Goal: Task Accomplishment & Management: Manage account settings

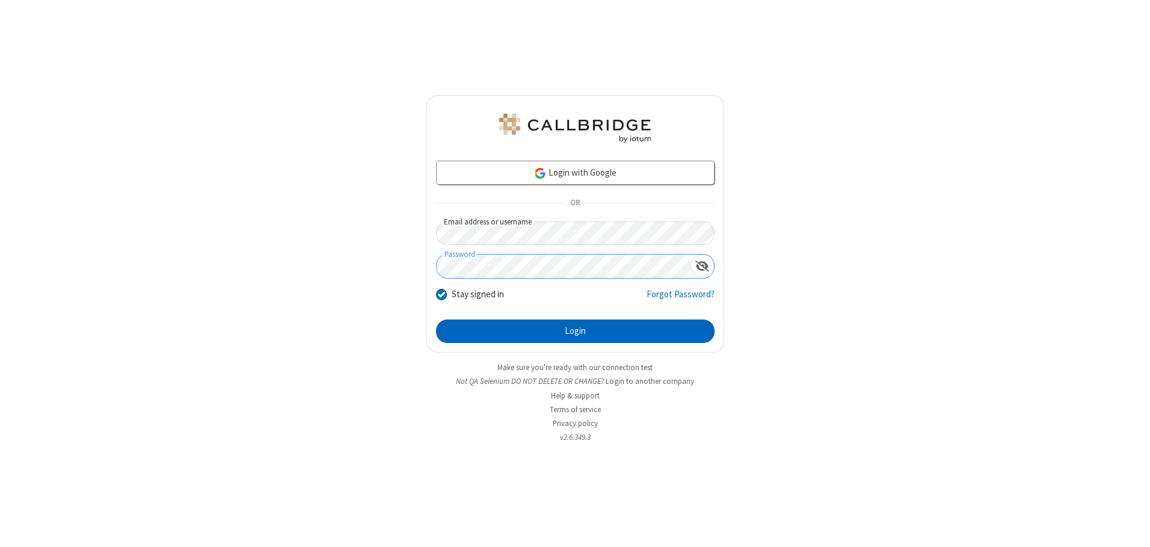
click at [575, 331] on button "Login" at bounding box center [575, 331] width 279 height 24
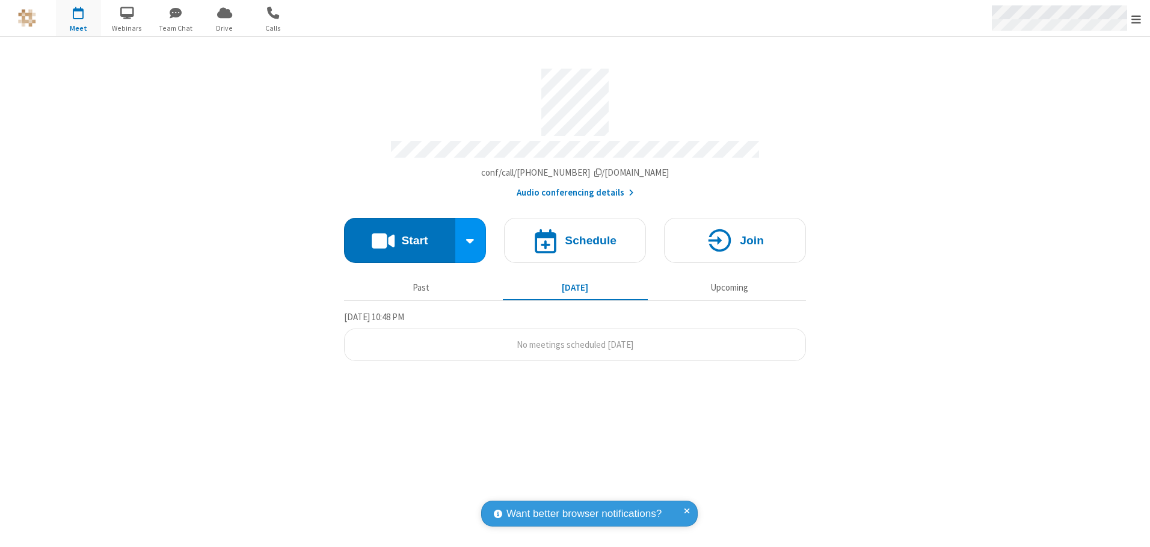
click at [1136, 19] on span "Open menu" at bounding box center [1137, 19] width 10 height 12
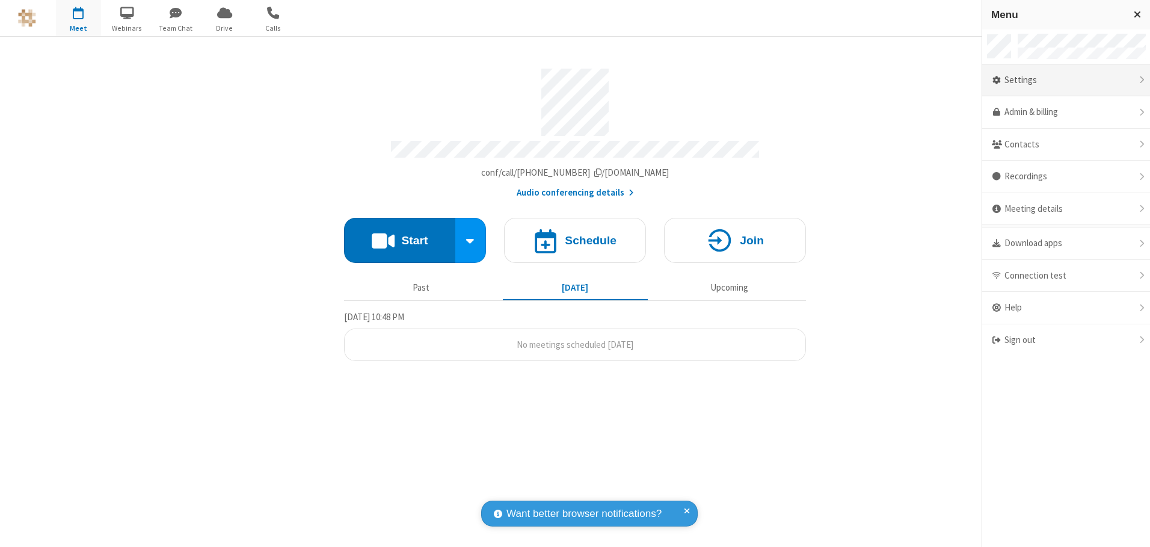
click at [1066, 80] on div "Settings" at bounding box center [1066, 80] width 168 height 32
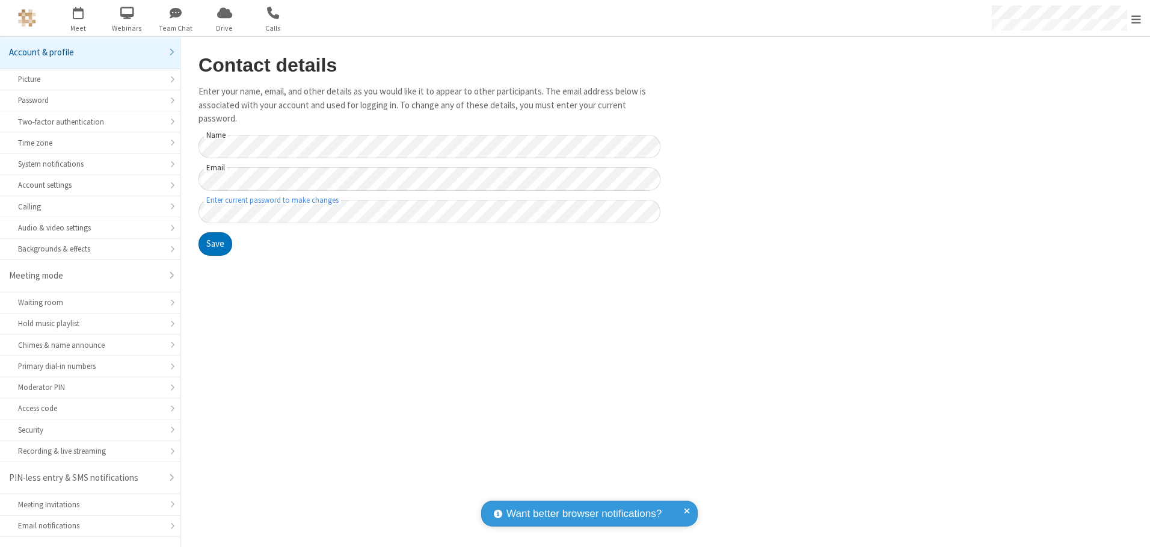
scroll to position [21, 0]
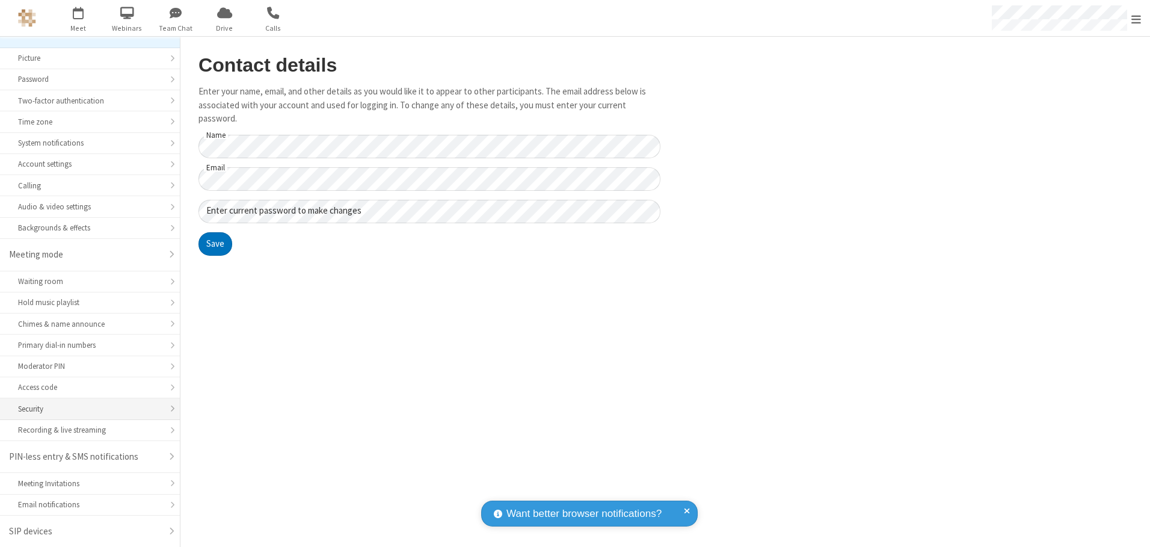
click at [85, 408] on div "Security" at bounding box center [90, 408] width 144 height 11
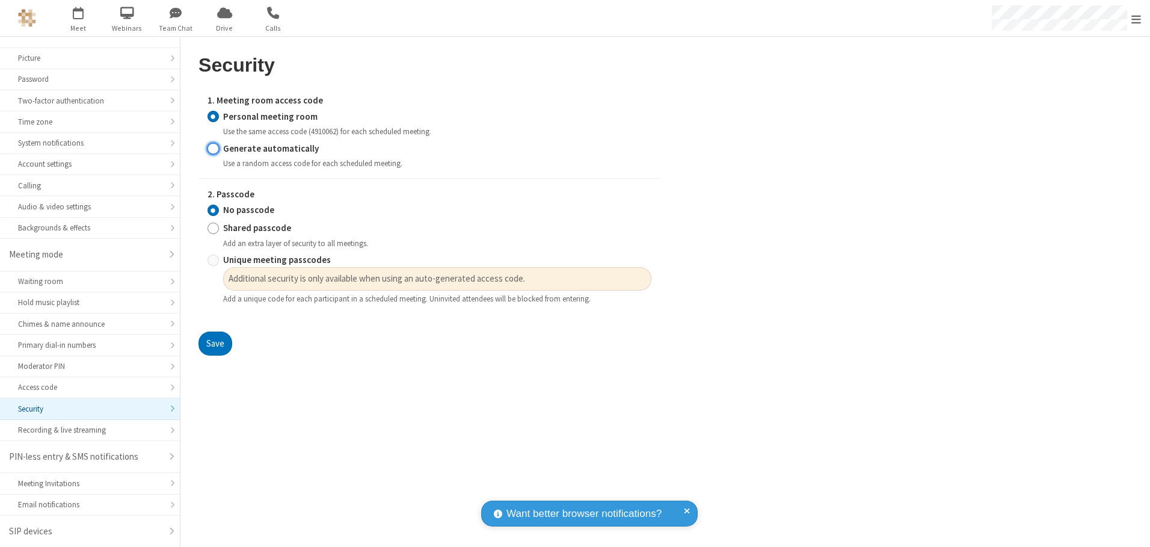
click at [213, 148] on input "Generate automatically" at bounding box center [213, 148] width 11 height 13
radio input "true"
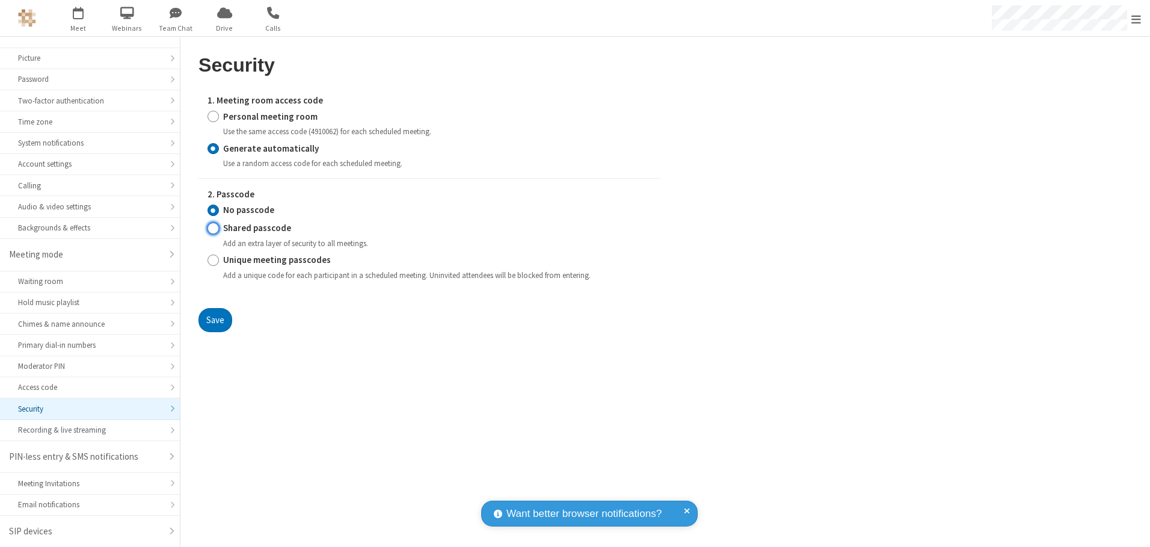
click at [213, 228] on input "Shared passcode" at bounding box center [213, 228] width 11 height 13
radio input "true"
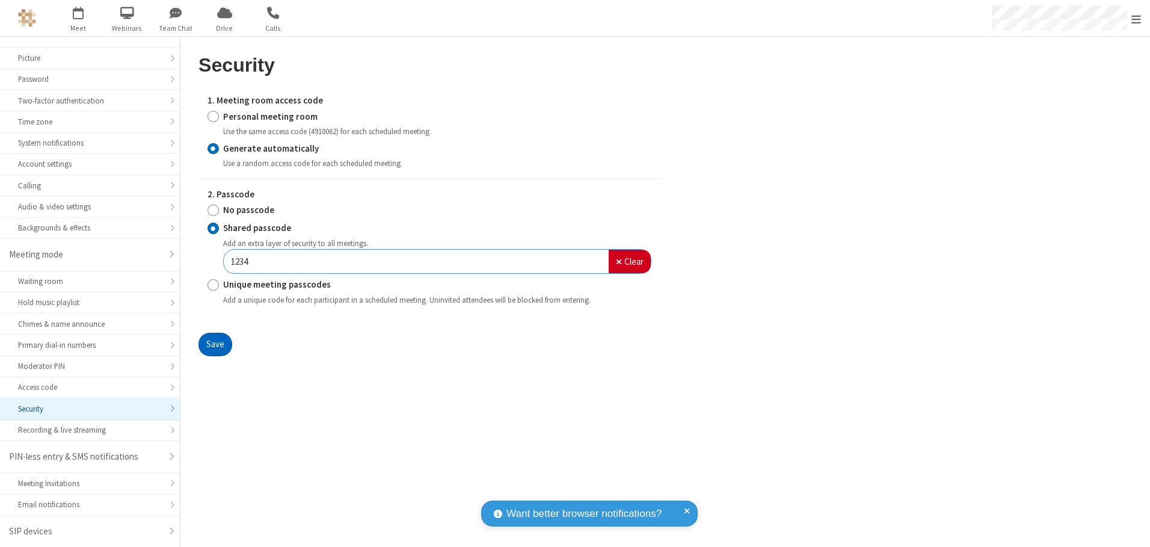
type input "1234"
click at [215, 344] on button "Save" at bounding box center [216, 345] width 34 height 24
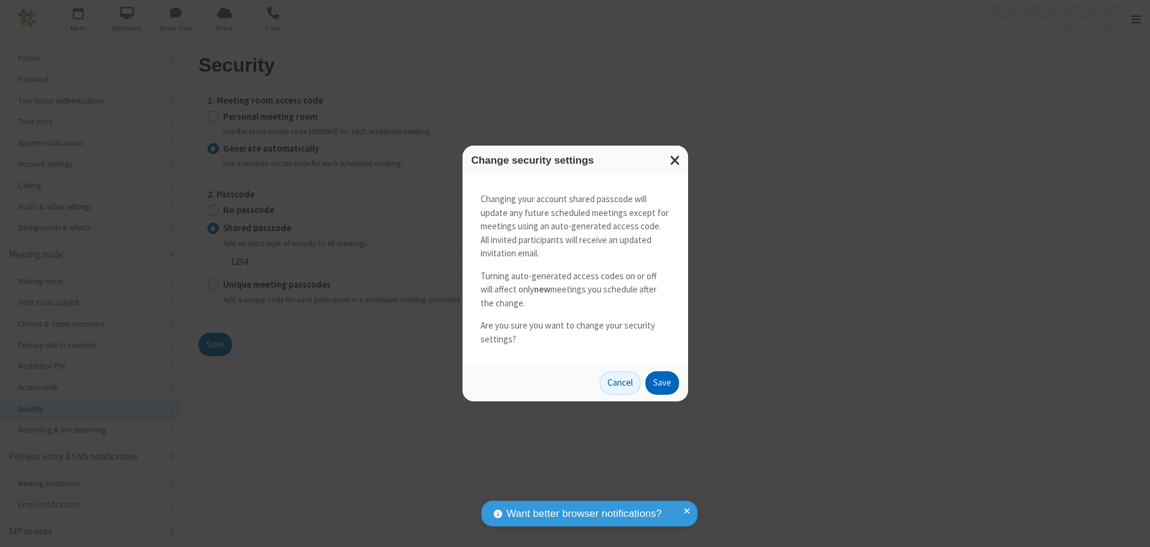
click at [662, 383] on button "Save" at bounding box center [663, 383] width 34 height 24
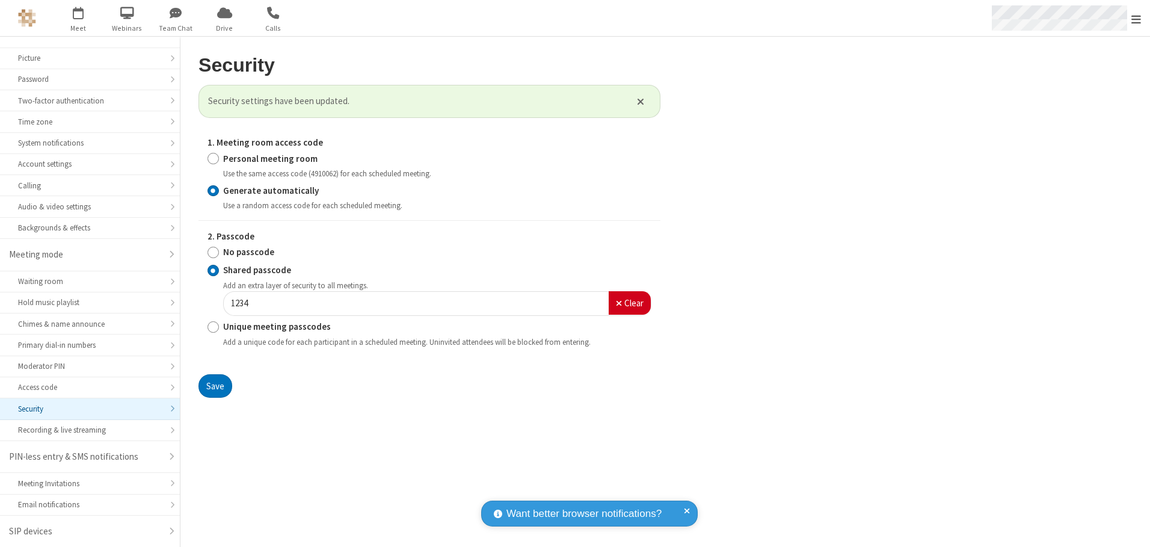
click at [1136, 19] on span "Open menu" at bounding box center [1137, 19] width 10 height 12
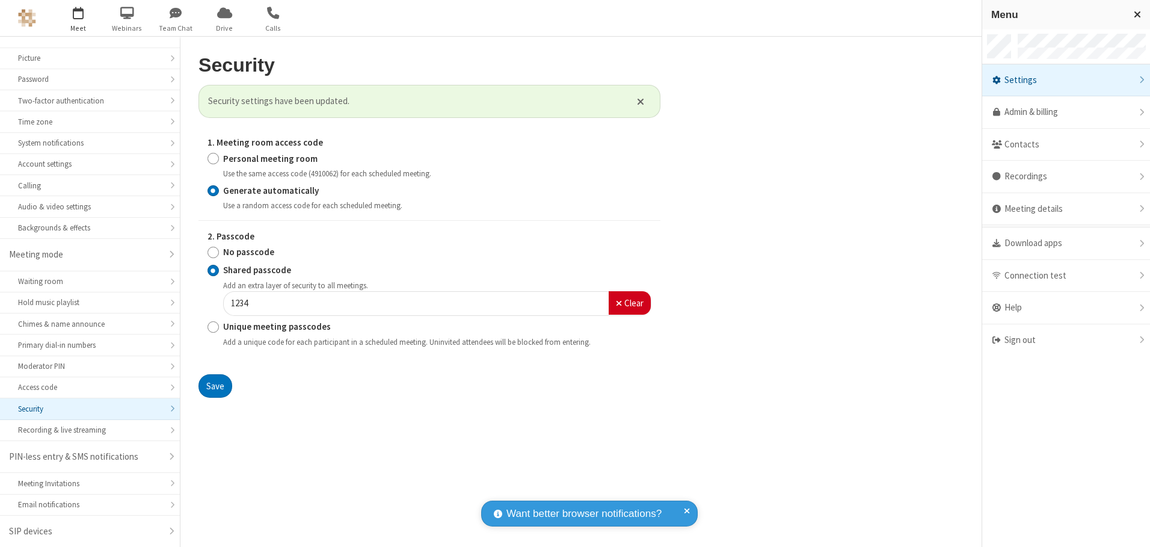
click at [78, 18] on span "button" at bounding box center [78, 12] width 45 height 20
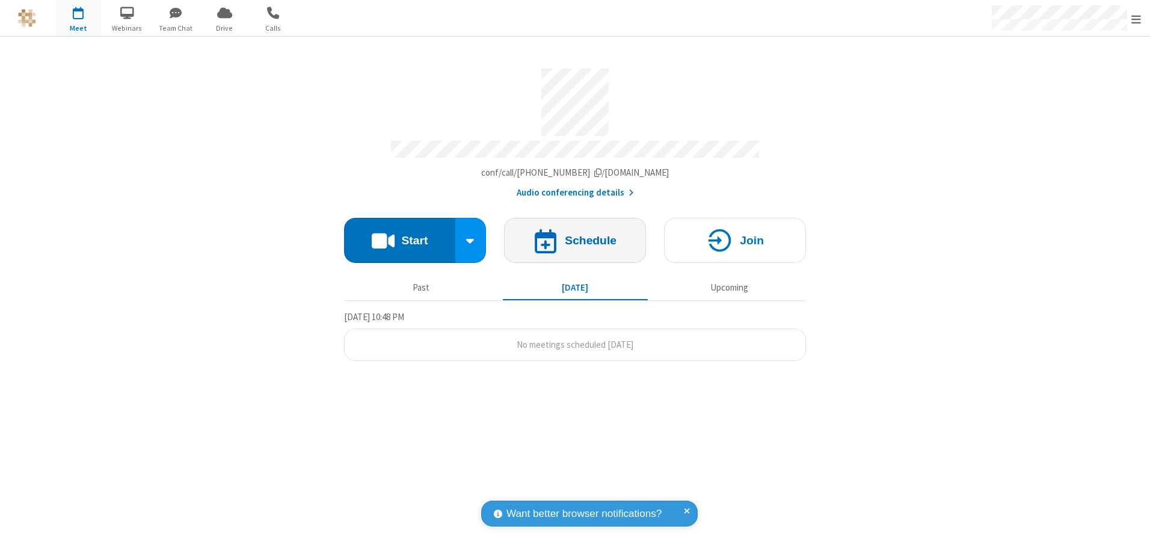
click at [575, 236] on h4 "Schedule" at bounding box center [591, 240] width 52 height 11
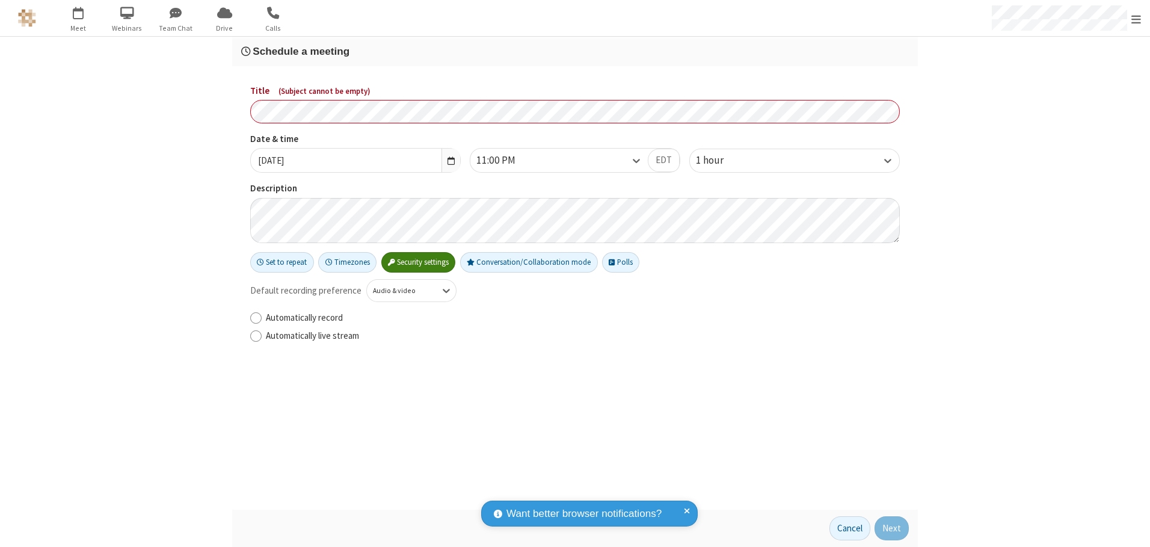
click at [575, 51] on h3 "Schedule a meeting" at bounding box center [575, 51] width 668 height 11
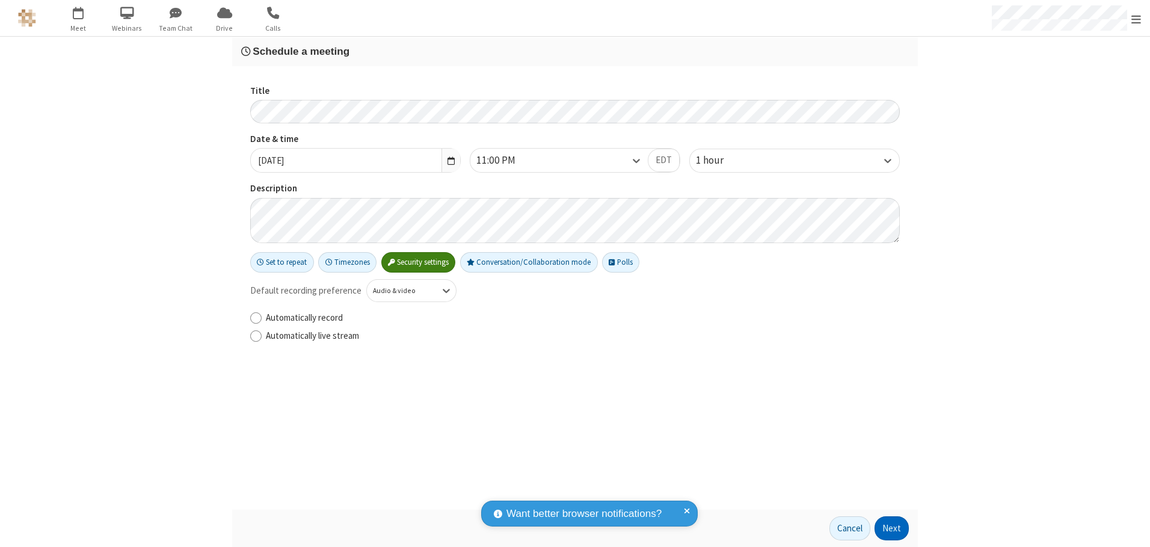
click at [892, 528] on button "Next" at bounding box center [892, 528] width 34 height 24
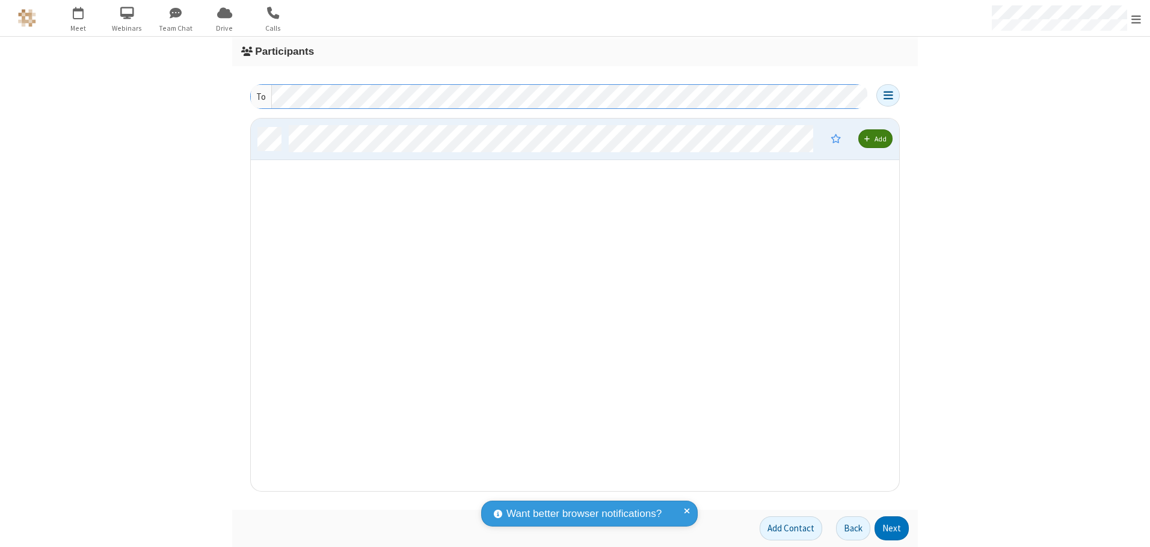
scroll to position [363, 639]
click at [892, 528] on button "Next" at bounding box center [892, 528] width 34 height 24
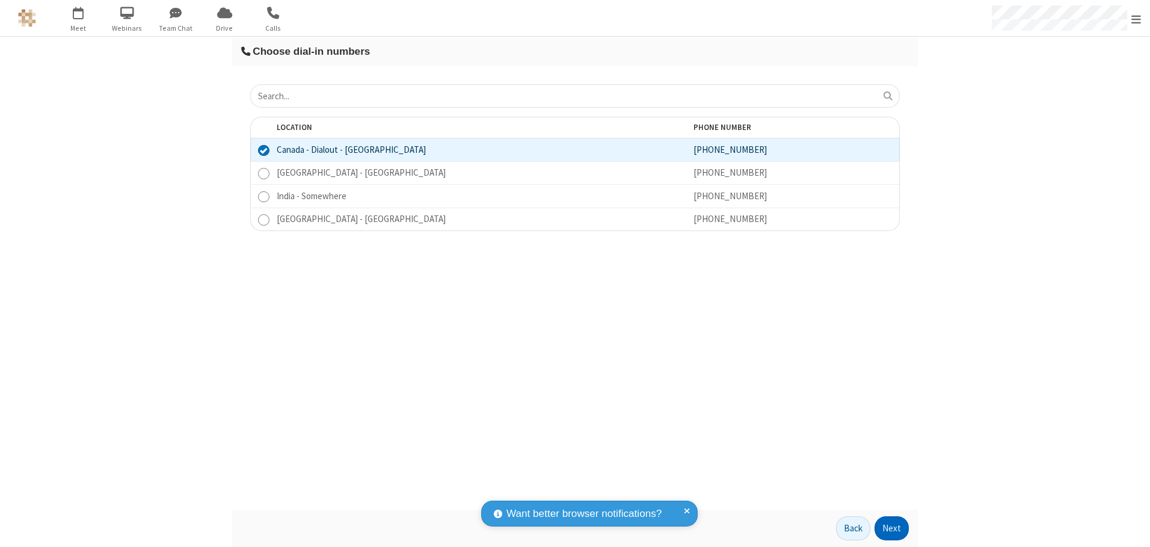
click at [892, 528] on button "Next" at bounding box center [892, 528] width 34 height 24
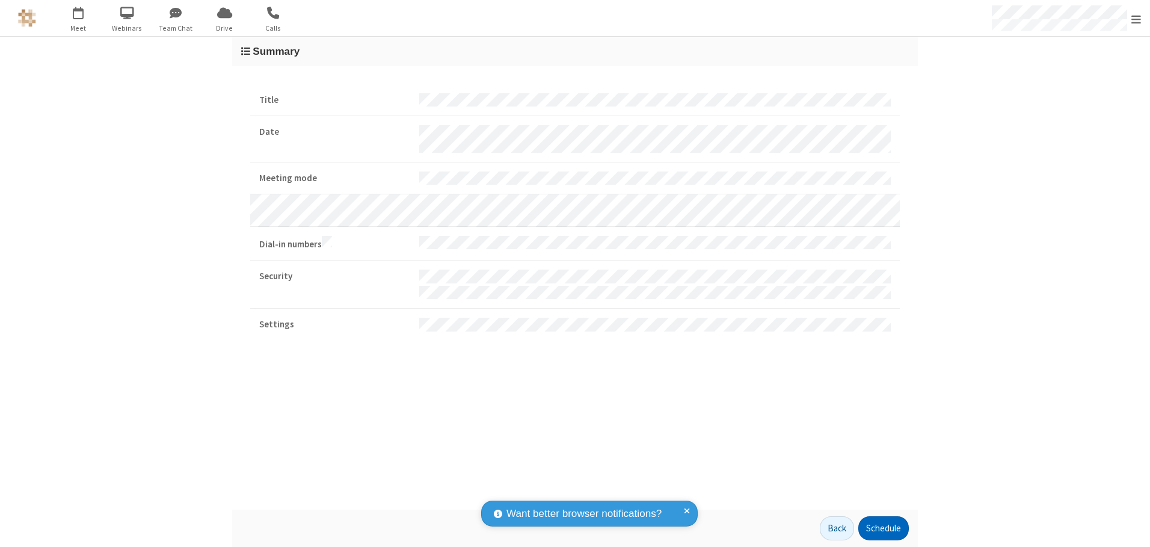
click at [883, 528] on button "Schedule" at bounding box center [883, 528] width 51 height 24
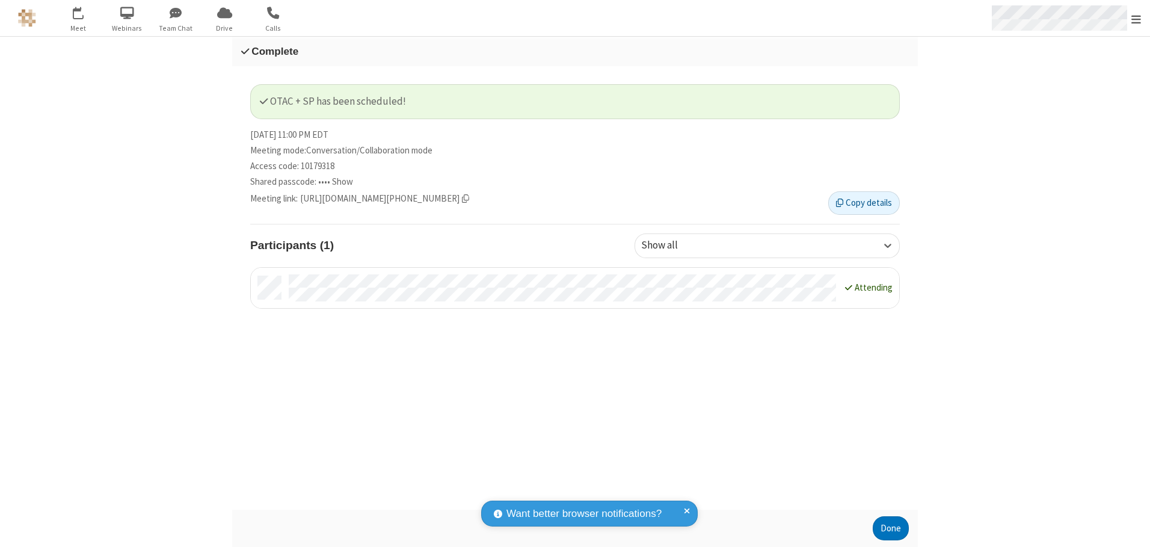
click at [1136, 18] on span "Open menu" at bounding box center [1137, 19] width 10 height 12
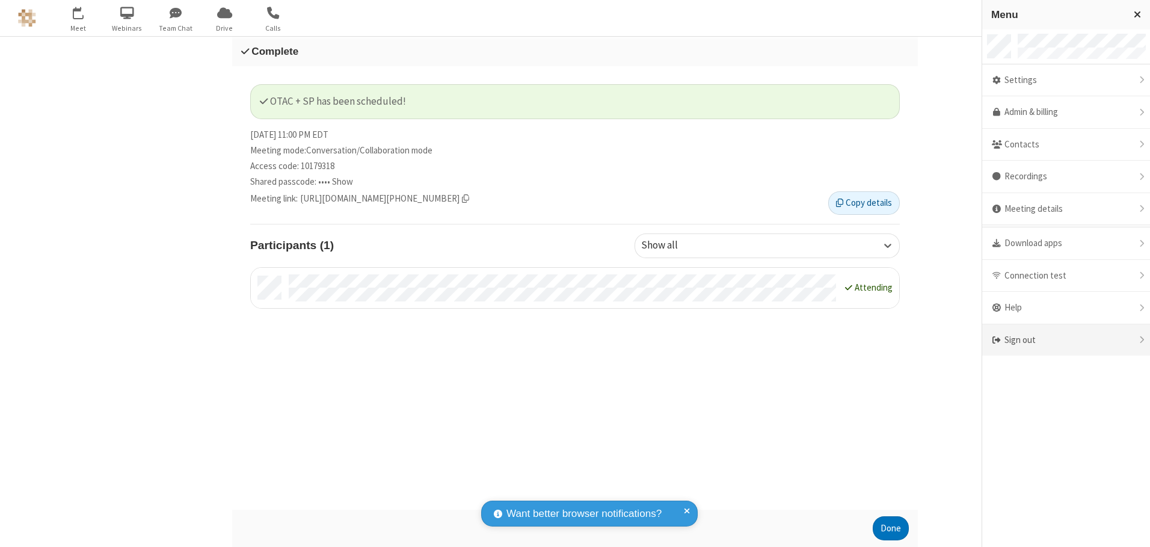
click at [1066, 340] on div "Sign out" at bounding box center [1066, 340] width 168 height 32
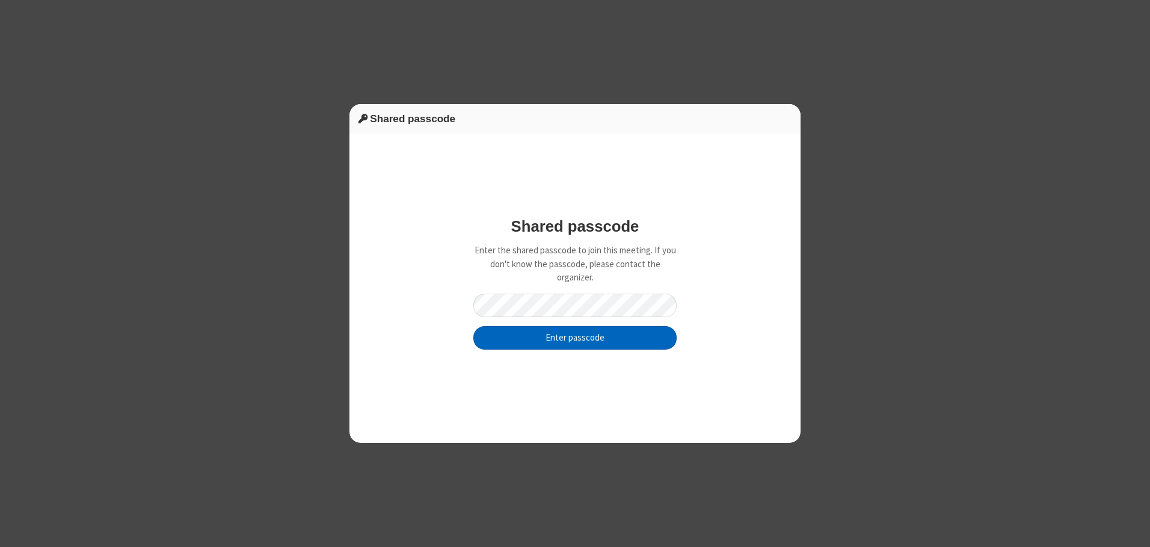
click at [575, 337] on button "Enter passcode" at bounding box center [574, 338] width 203 height 24
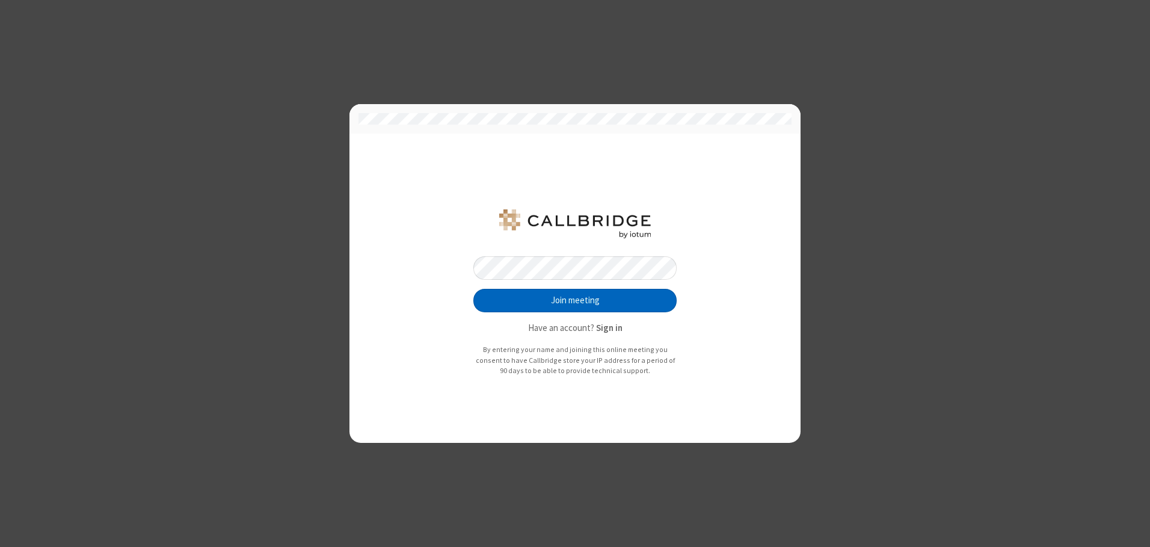
click at [575, 300] on button "Join meeting" at bounding box center [574, 301] width 203 height 24
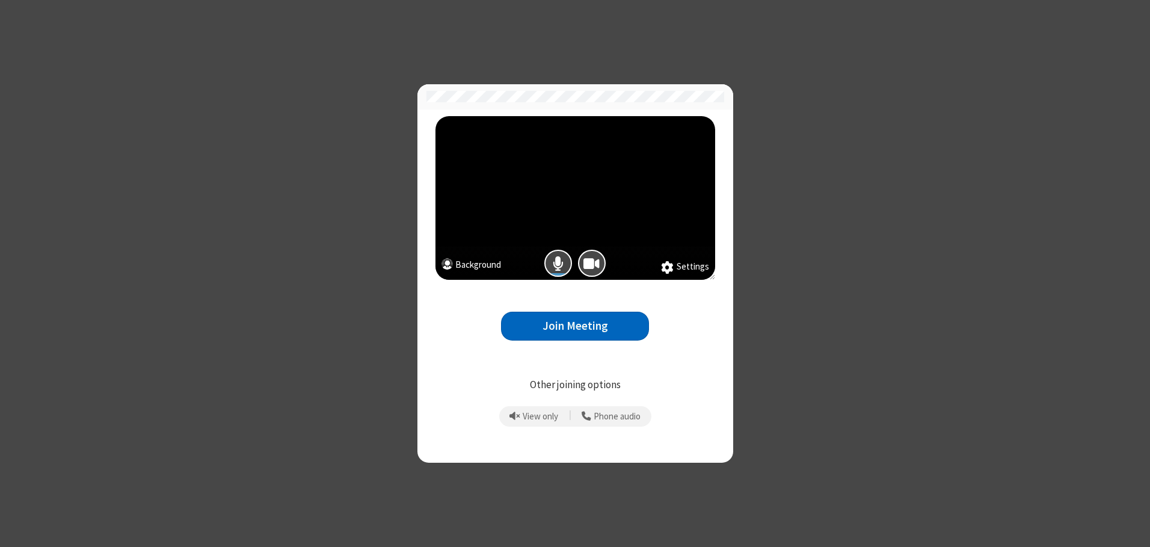
click at [575, 326] on button "Join Meeting" at bounding box center [575, 326] width 148 height 29
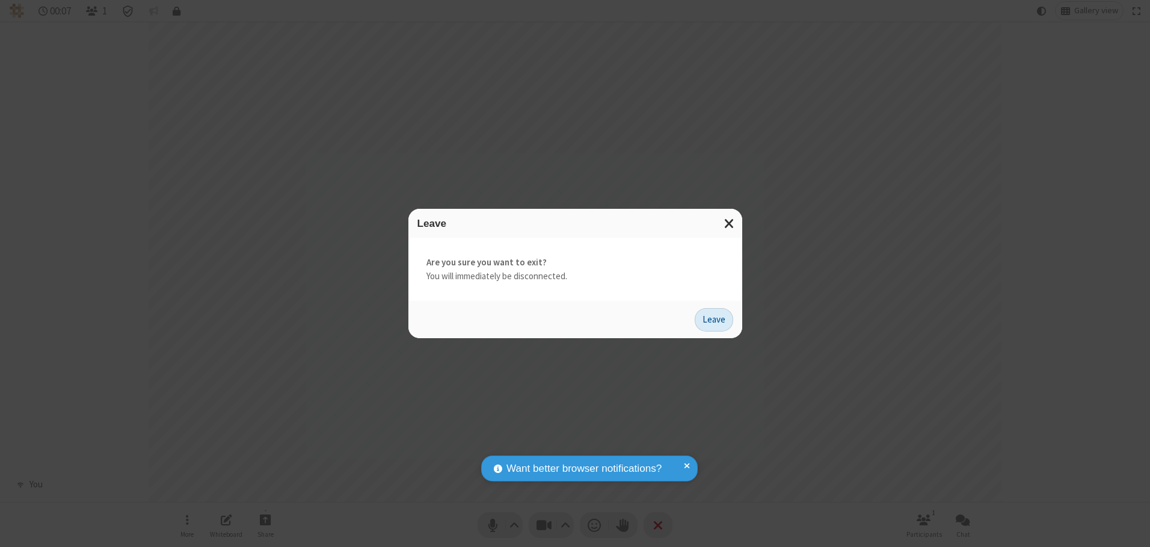
click at [714, 319] on button "Leave" at bounding box center [714, 320] width 39 height 24
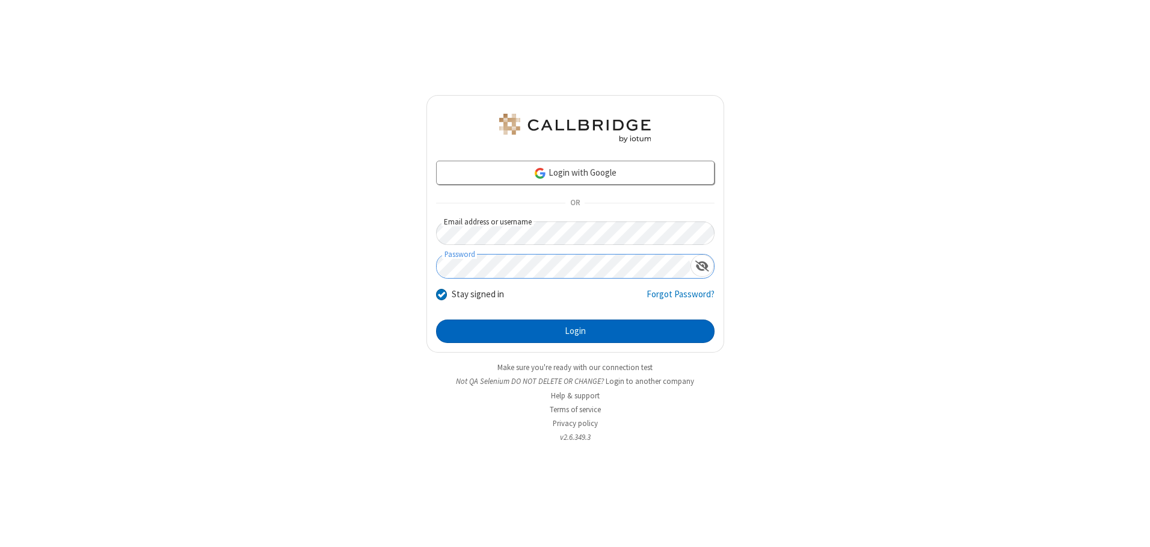
click at [575, 331] on button "Login" at bounding box center [575, 331] width 279 height 24
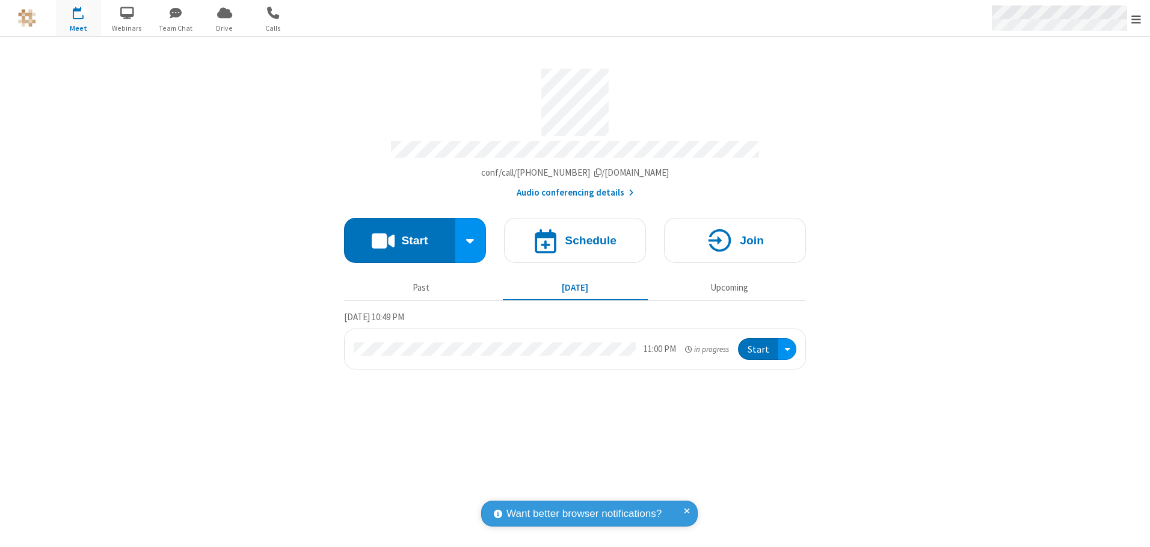
click at [1136, 19] on span "Open menu" at bounding box center [1137, 19] width 10 height 12
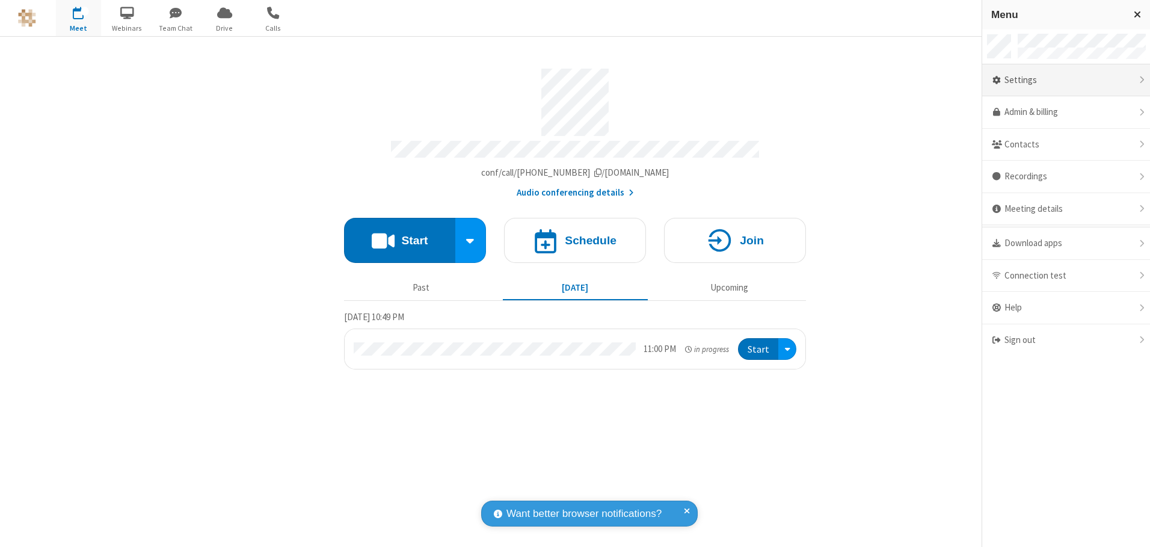
click at [1066, 80] on div "Settings" at bounding box center [1066, 80] width 168 height 32
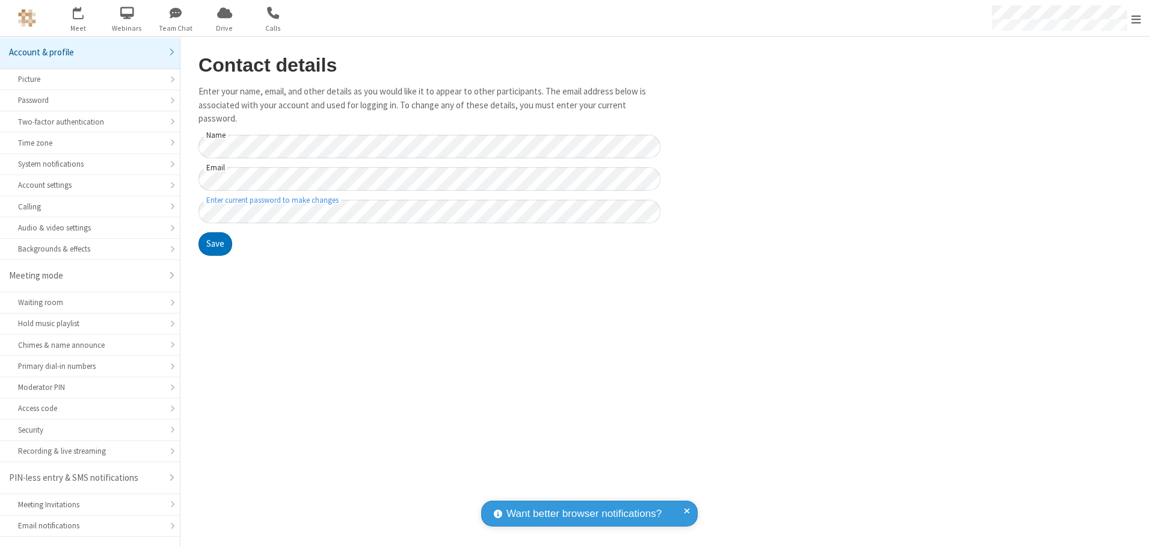
scroll to position [21, 0]
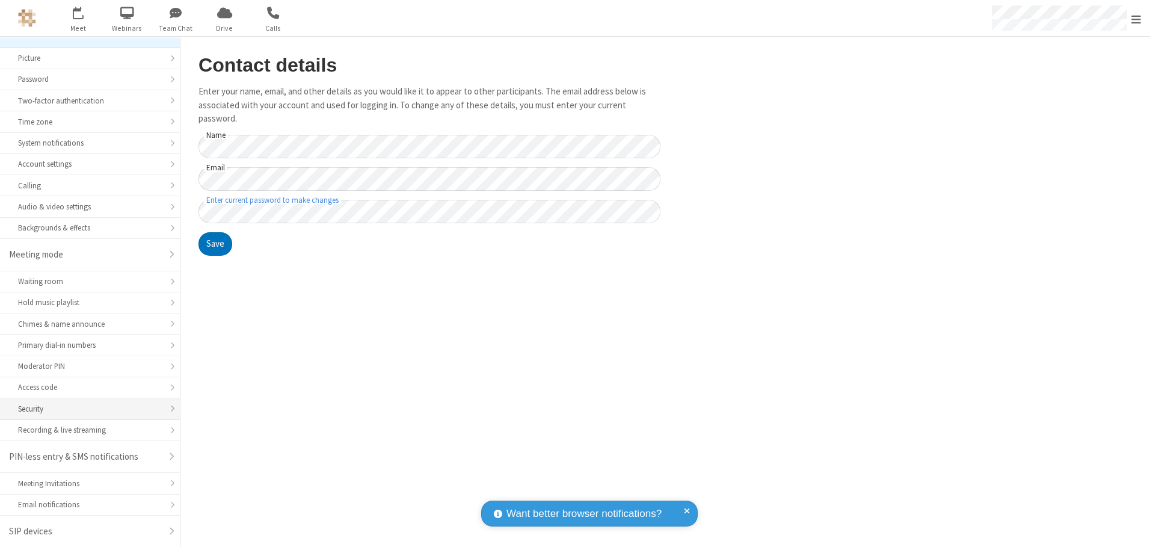
click at [85, 408] on div "Security" at bounding box center [90, 408] width 144 height 11
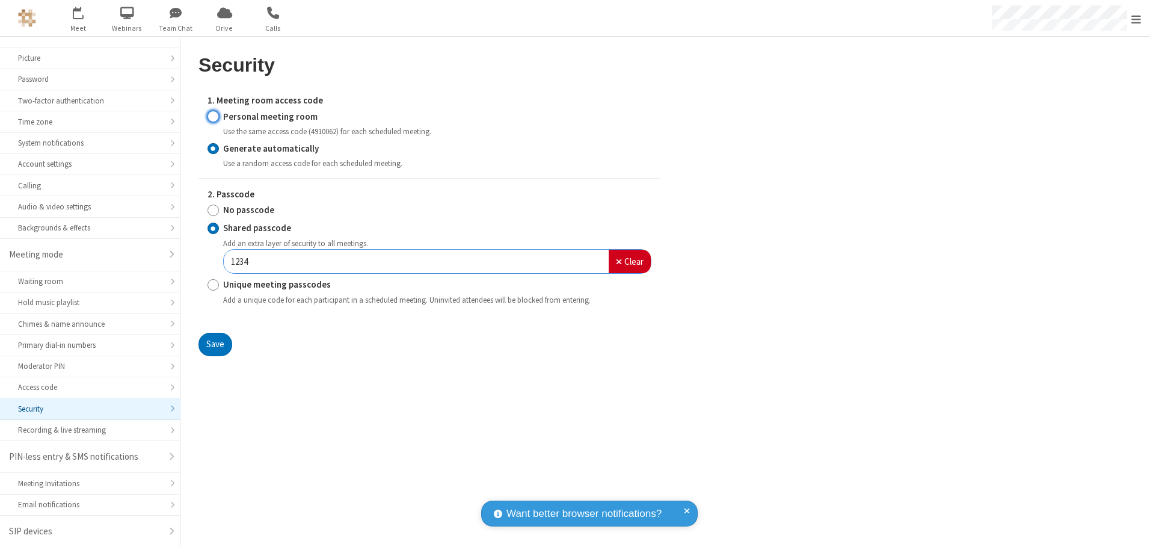
click at [213, 116] on input "Personal meeting room" at bounding box center [213, 116] width 11 height 13
radio input "true"
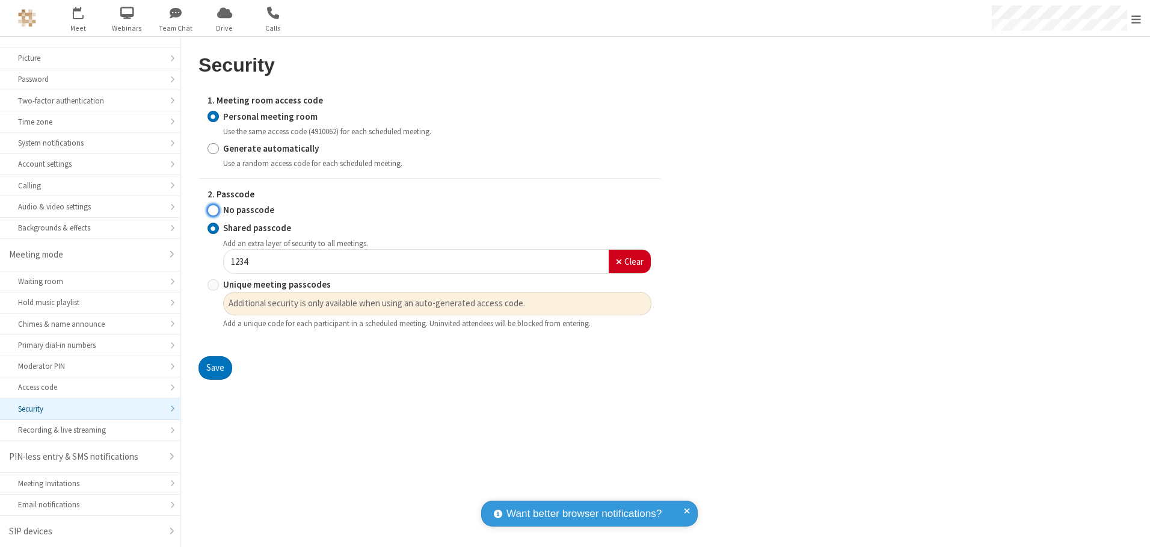
click at [213, 210] on input "No passcode" at bounding box center [213, 210] width 11 height 13
radio input "true"
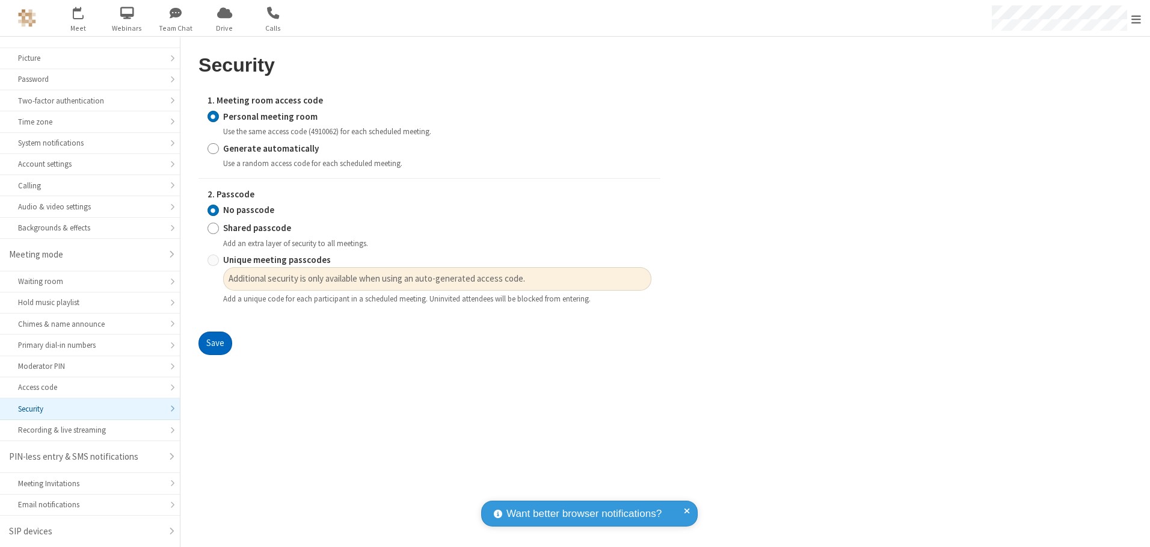
click at [215, 344] on button "Save" at bounding box center [216, 343] width 34 height 24
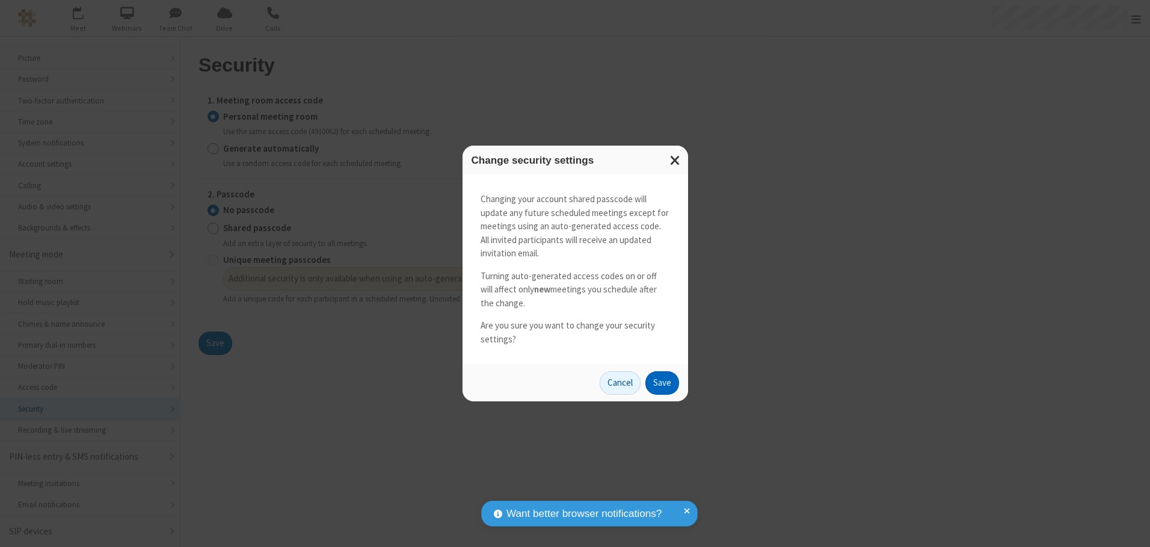
click at [662, 383] on button "Save" at bounding box center [663, 383] width 34 height 24
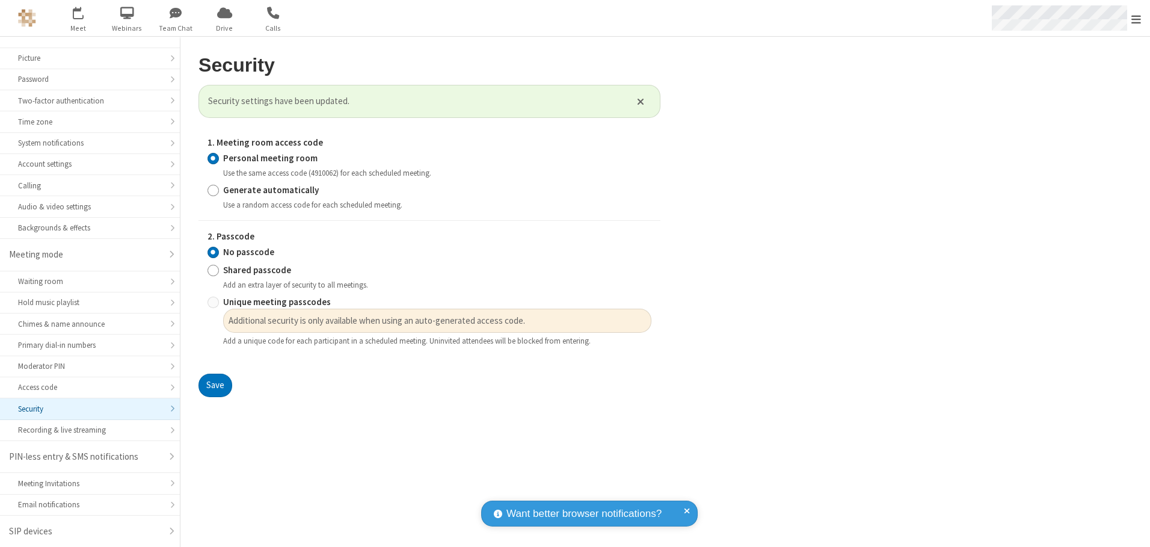
click at [1136, 18] on span "Open menu" at bounding box center [1137, 19] width 10 height 12
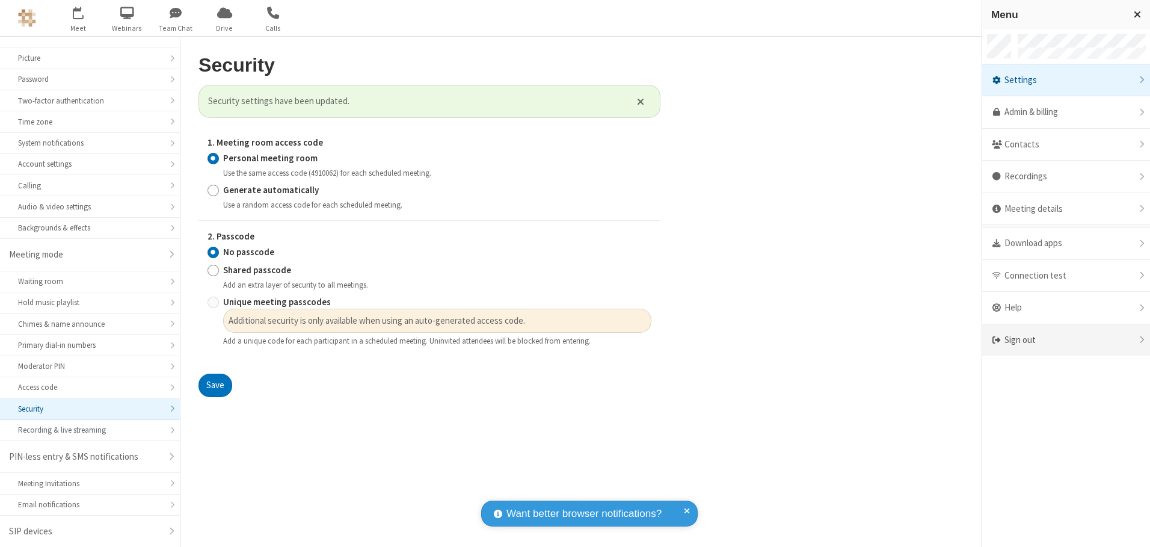
click at [1066, 340] on div "Sign out" at bounding box center [1066, 340] width 168 height 32
